Goal: Navigation & Orientation: Find specific page/section

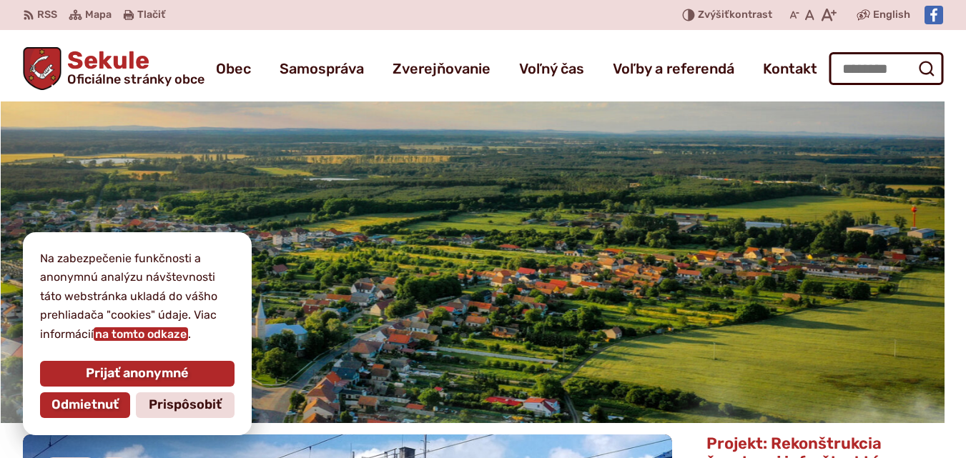
click at [150, 336] on link "na tomto odkaze" at bounding box center [141, 334] width 94 height 14
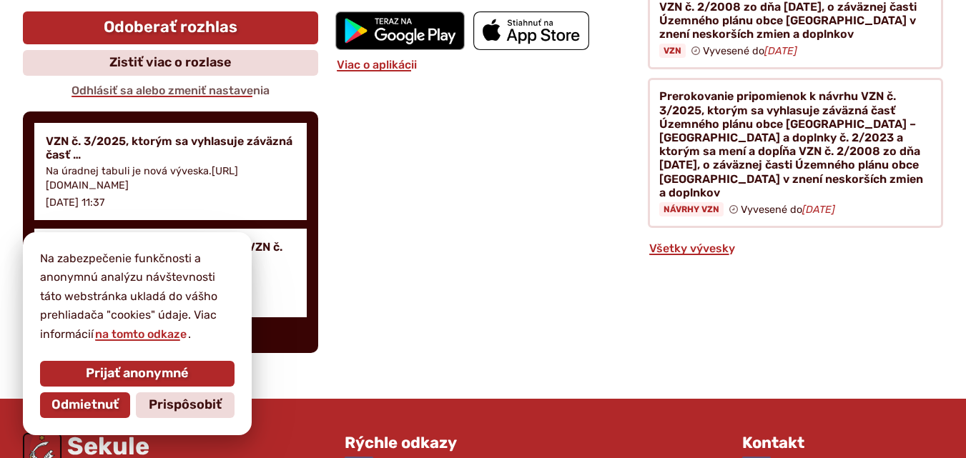
scroll to position [5854, 0]
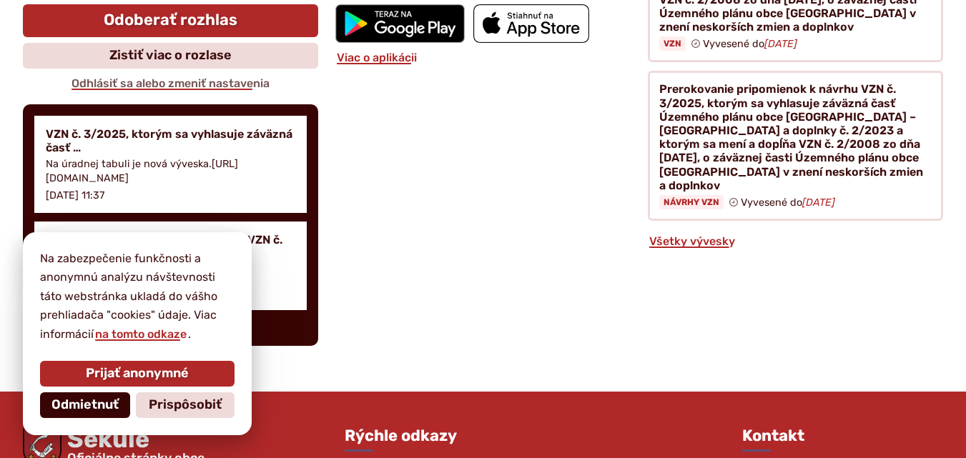
click at [64, 408] on span "Odmietnuť" at bounding box center [84, 405] width 67 height 16
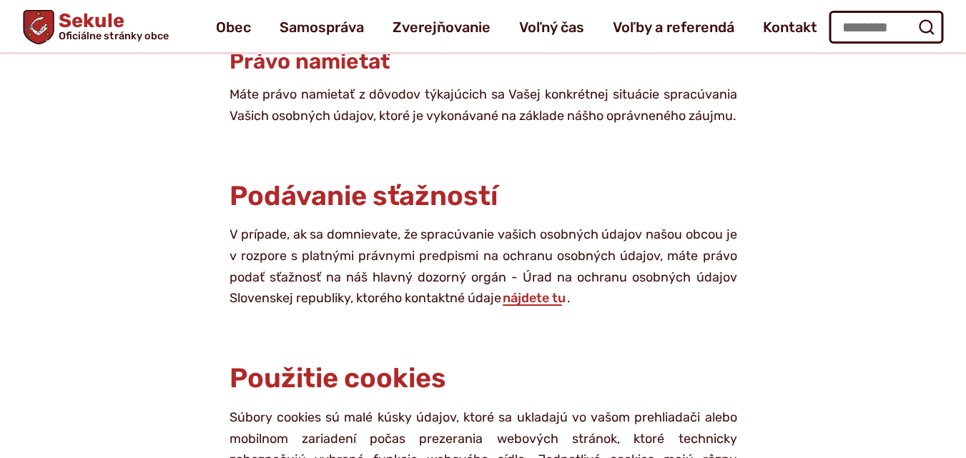
scroll to position [4352, 0]
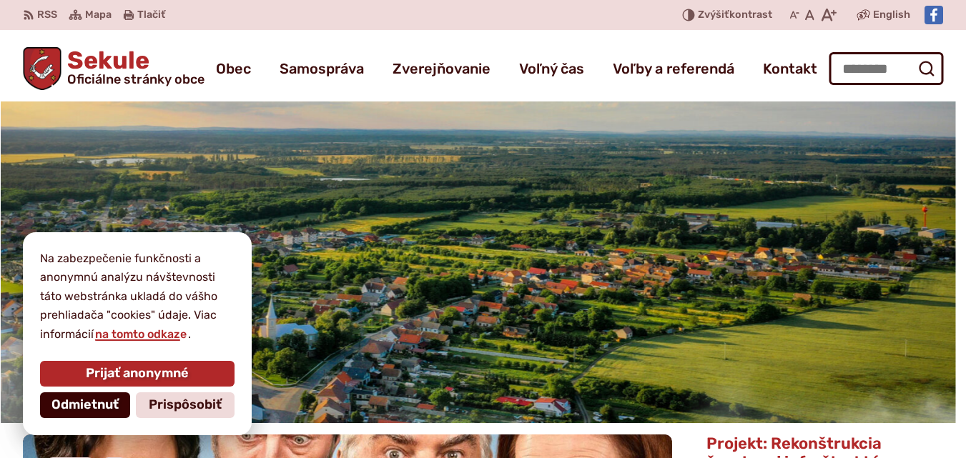
click at [87, 409] on span "Odmietnuť" at bounding box center [84, 405] width 67 height 16
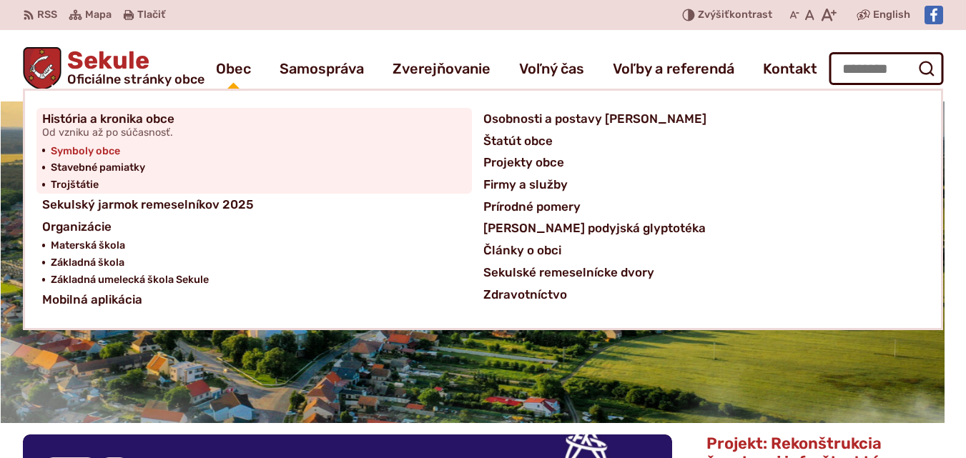
click at [78, 149] on span "Symboly obce" at bounding box center [85, 151] width 69 height 17
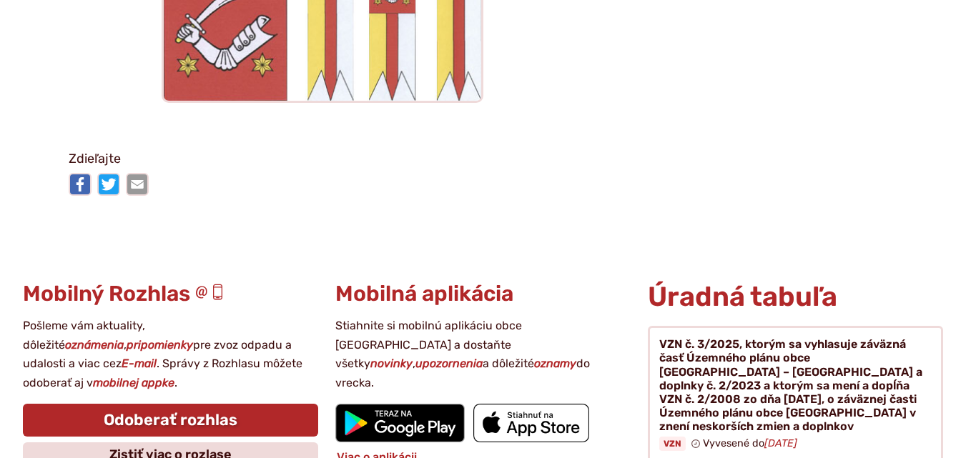
scroll to position [1573, 0]
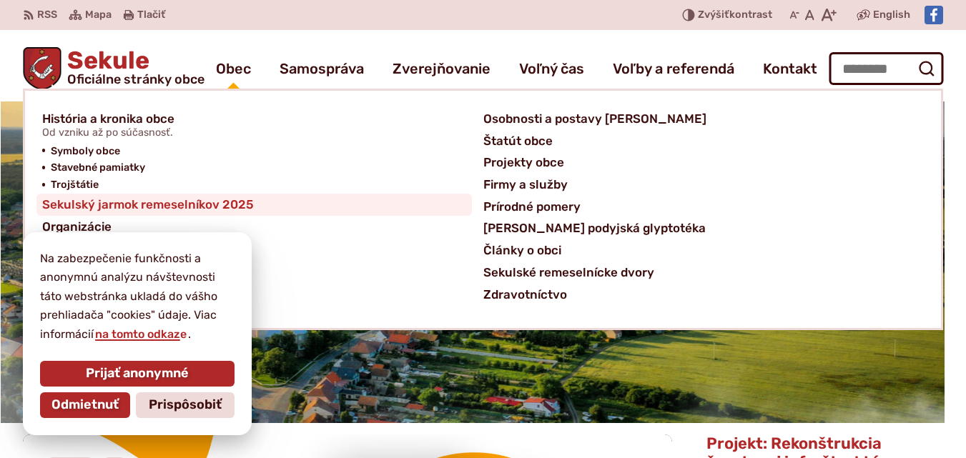
click at [165, 207] on span "Sekulský jarmok remeselníkov 2025" at bounding box center [148, 205] width 212 height 22
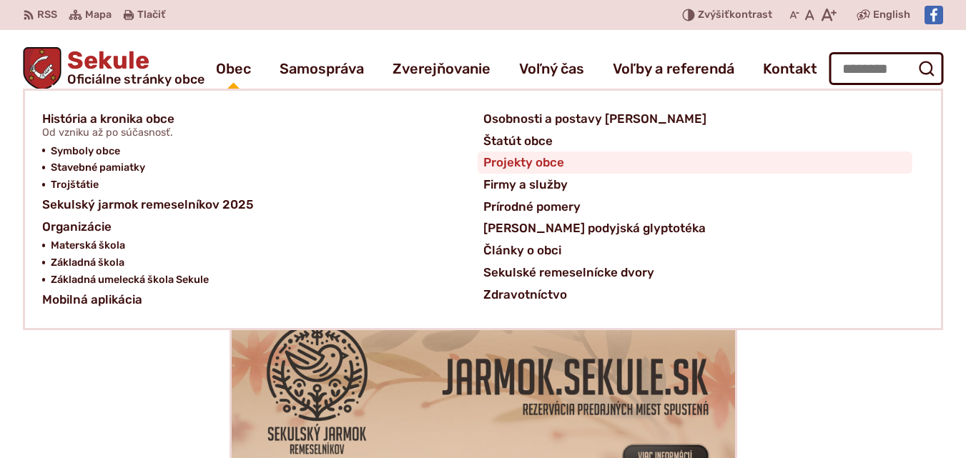
click at [524, 165] on span "Projekty obce" at bounding box center [523, 163] width 81 height 22
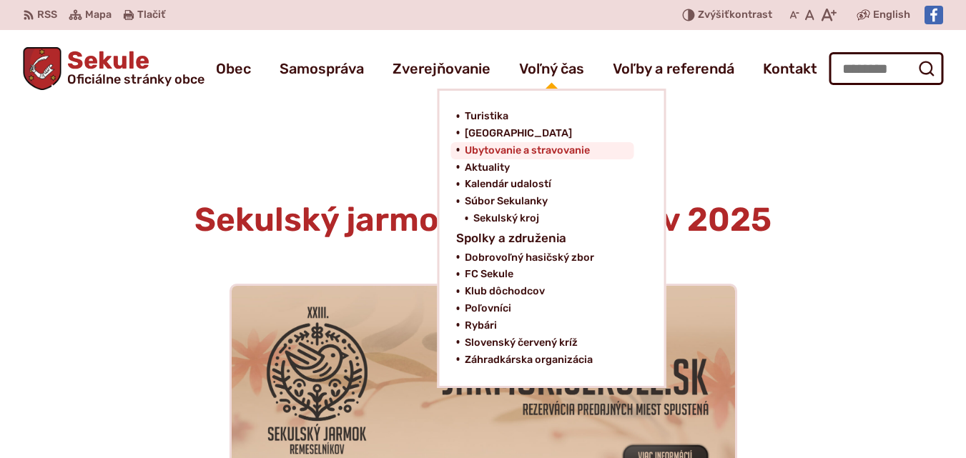
click at [514, 154] on span "Ubytovanie a stravovanie" at bounding box center [527, 150] width 125 height 17
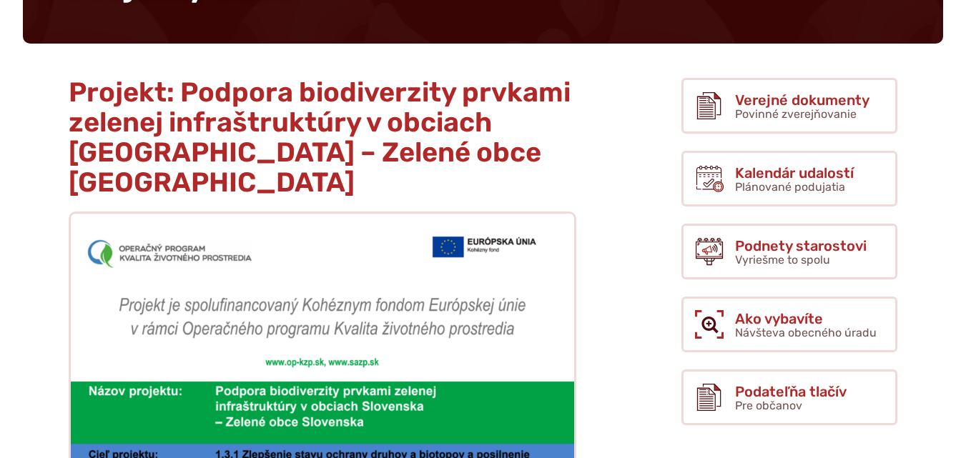
scroll to position [286, 0]
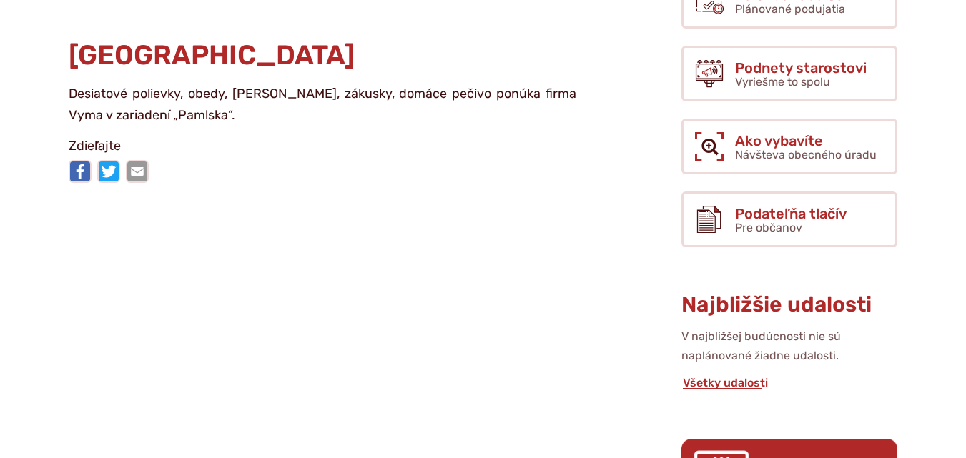
scroll to position [429, 0]
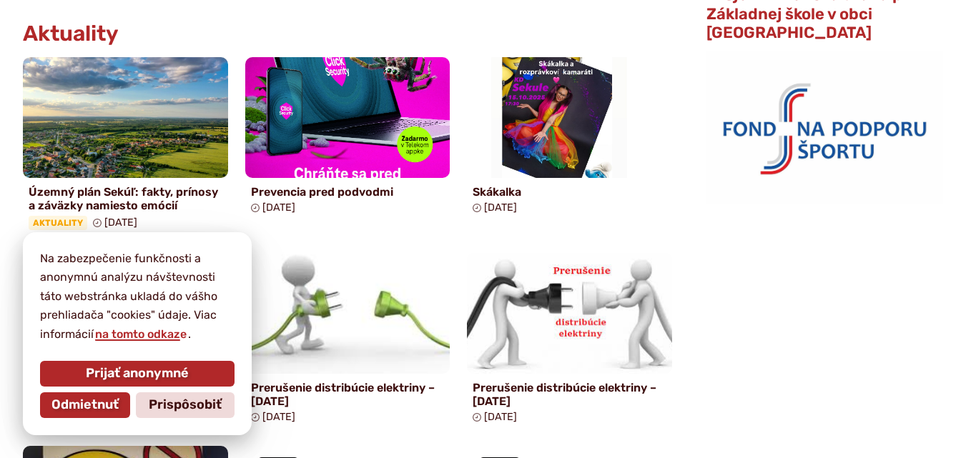
scroll to position [786, 0]
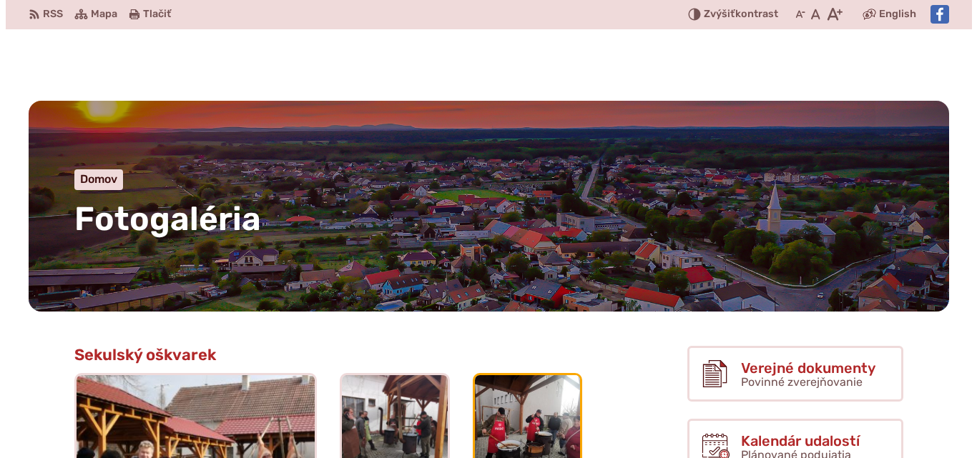
scroll to position [214, 0]
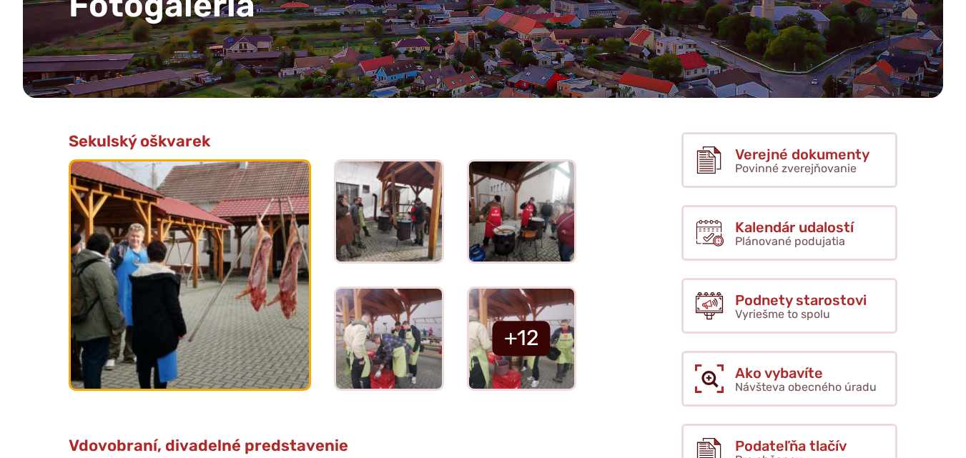
click at [216, 288] on img at bounding box center [190, 274] width 262 height 249
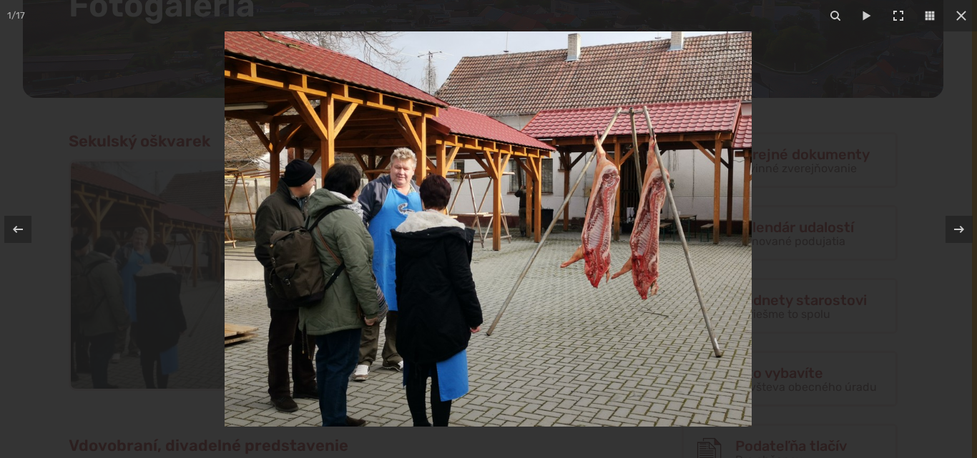
click at [726, 224] on img at bounding box center [487, 228] width 527 height 395
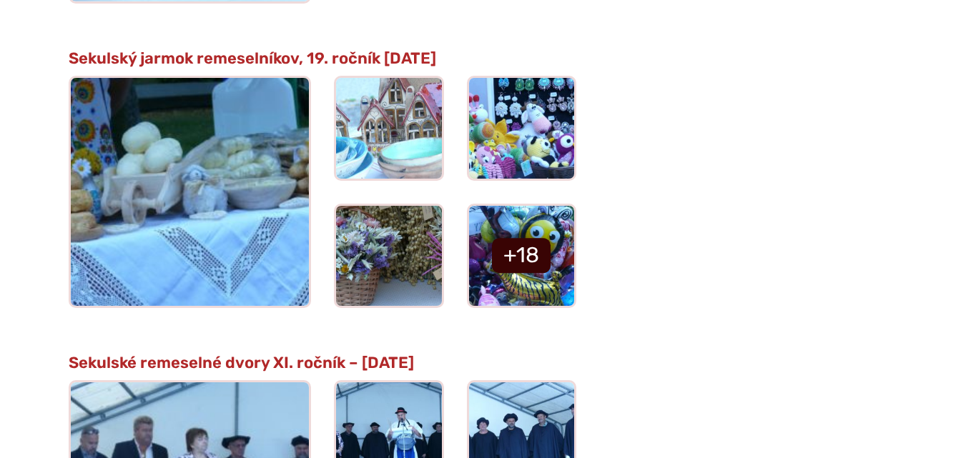
scroll to position [4861, 0]
